Goal: Information Seeking & Learning: Learn about a topic

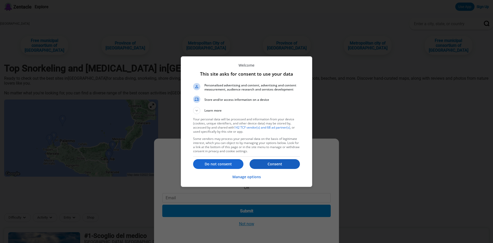
click at [262, 162] on p "Consent" at bounding box center [275, 163] width 50 height 5
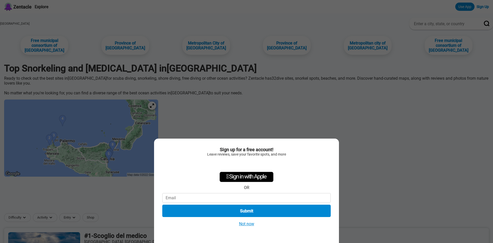
click at [244, 222] on button "Not now" at bounding box center [247, 223] width 18 height 5
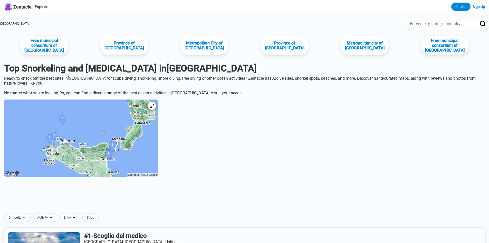
click at [141, 142] on img at bounding box center [81, 137] width 154 height 77
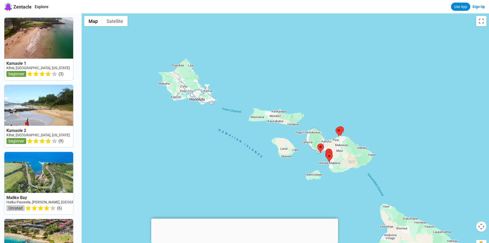
drag, startPoint x: 273, startPoint y: 147, endPoint x: 182, endPoint y: 101, distance: 101.8
click at [320, 156] on div at bounding box center [286, 134] width 408 height 243
